Goal: Task Accomplishment & Management: Use online tool/utility

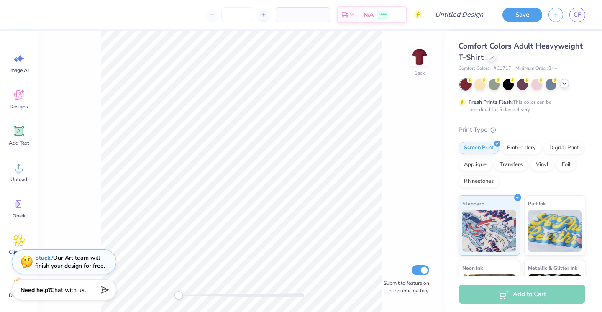
click at [563, 82] on icon at bounding box center [564, 83] width 7 height 7
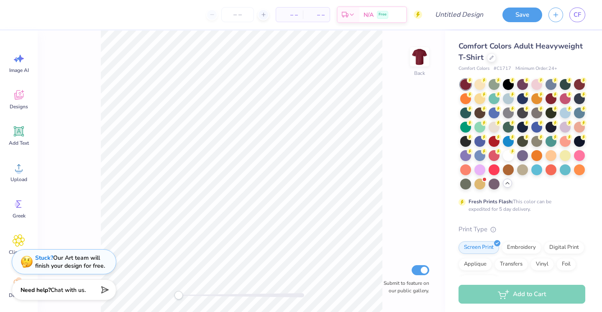
click at [487, 44] on span "Comfort Colors Adult Heavyweight T-Shirt" at bounding box center [521, 51] width 124 height 21
click at [491, 59] on div at bounding box center [491, 56] width 9 height 9
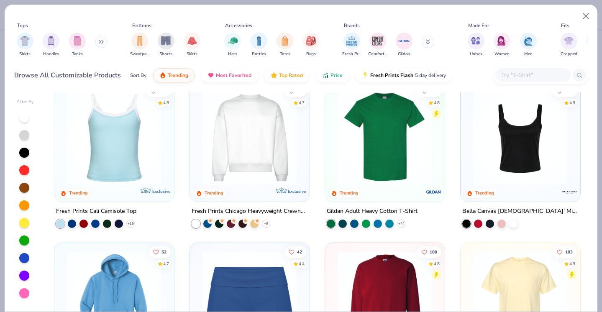
scroll to position [338, 0]
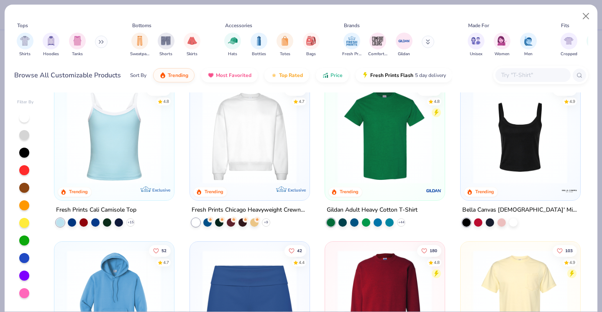
click at [377, 151] on img at bounding box center [384, 136] width 102 height 95
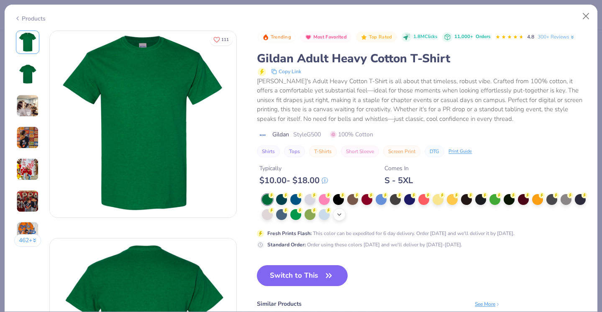
click at [341, 216] on icon at bounding box center [339, 214] width 7 height 7
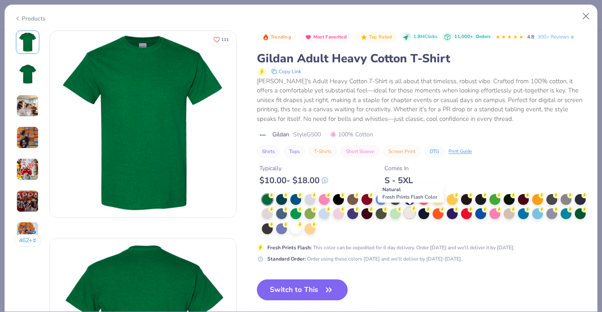
click at [407, 210] on div at bounding box center [409, 213] width 11 height 11
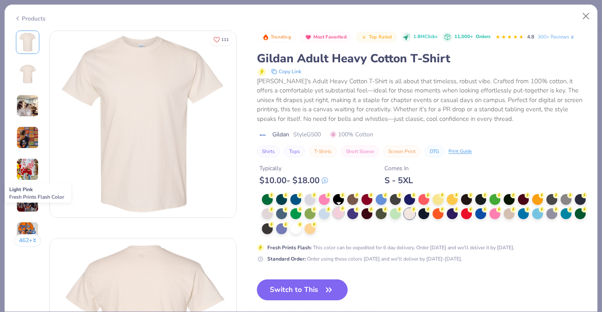
click at [334, 212] on div at bounding box center [338, 213] width 11 height 11
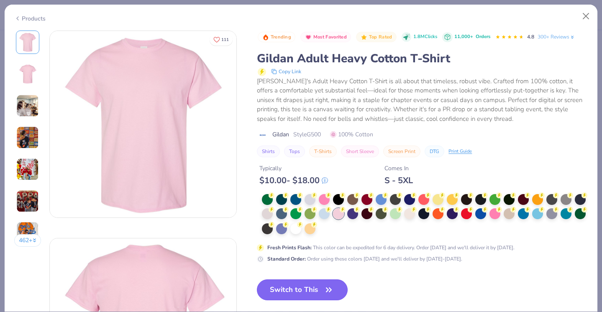
click at [331, 286] on icon "button" at bounding box center [329, 290] width 12 height 12
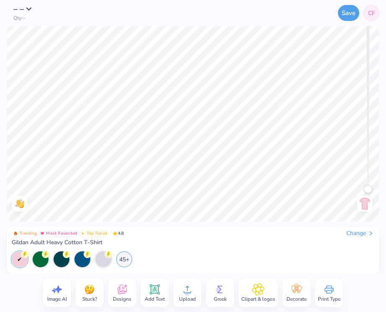
click at [373, 10] on span "CF" at bounding box center [371, 13] width 7 height 9
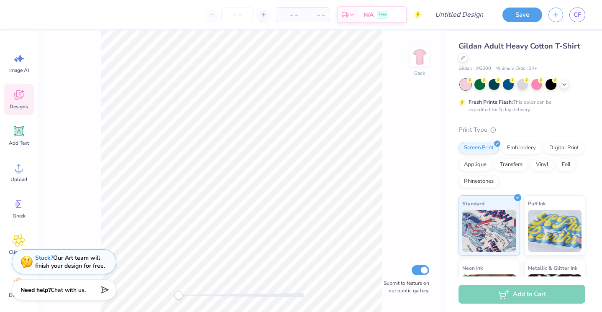
click at [27, 104] on span "Designs" at bounding box center [19, 106] width 18 height 7
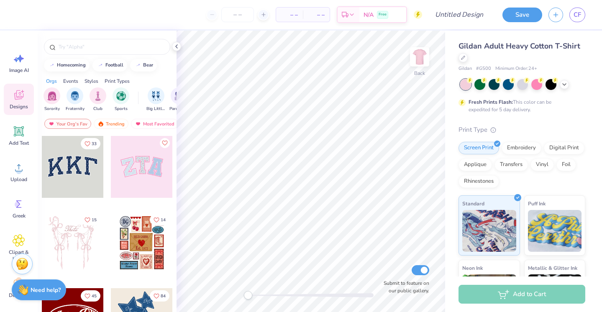
click at [147, 245] on div at bounding box center [142, 243] width 62 height 62
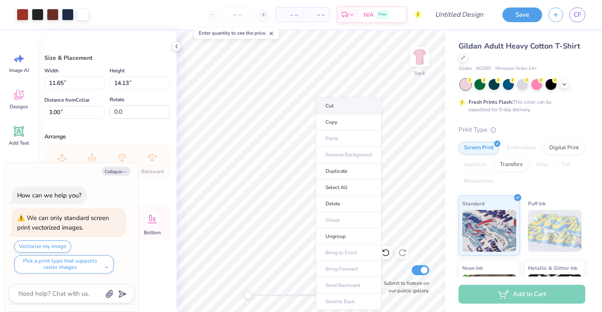
click at [336, 110] on li "Cut" at bounding box center [349, 105] width 66 height 17
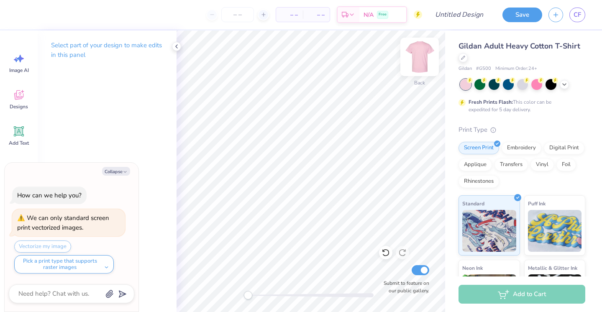
click at [416, 65] on img at bounding box center [419, 56] width 33 height 33
click at [16, 98] on icon at bounding box center [19, 96] width 8 height 7
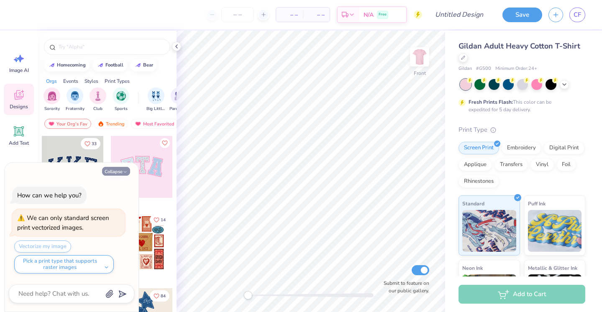
click at [121, 171] on button "Collapse" at bounding box center [116, 171] width 28 height 9
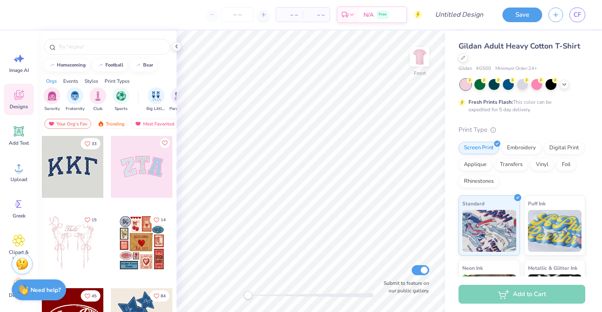
click at [149, 233] on div at bounding box center [142, 243] width 62 height 62
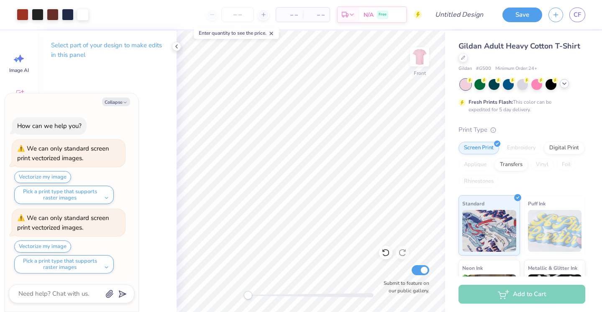
click at [563, 86] on icon at bounding box center [564, 83] width 7 height 7
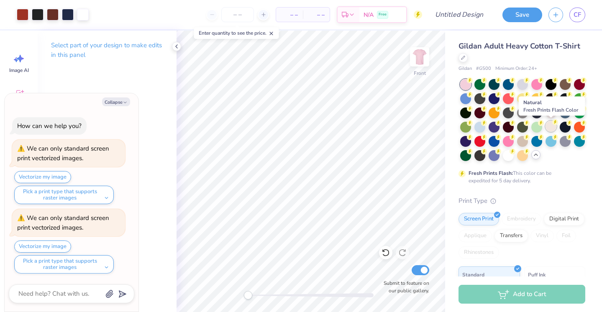
click at [552, 126] on div at bounding box center [551, 126] width 11 height 11
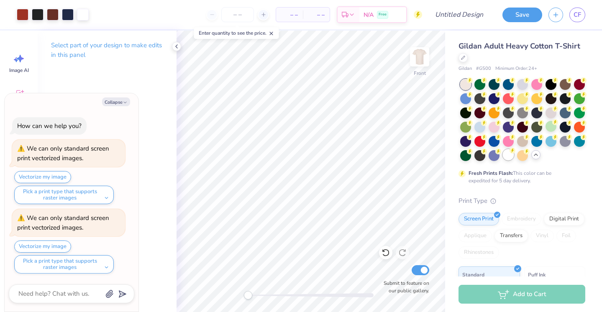
click at [509, 157] on div at bounding box center [508, 154] width 11 height 11
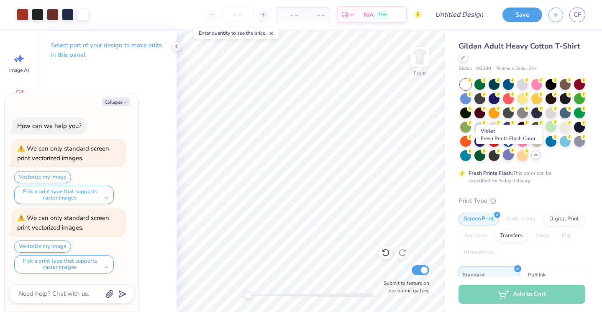
type textarea "x"
